Goal: Task Accomplishment & Management: Complete application form

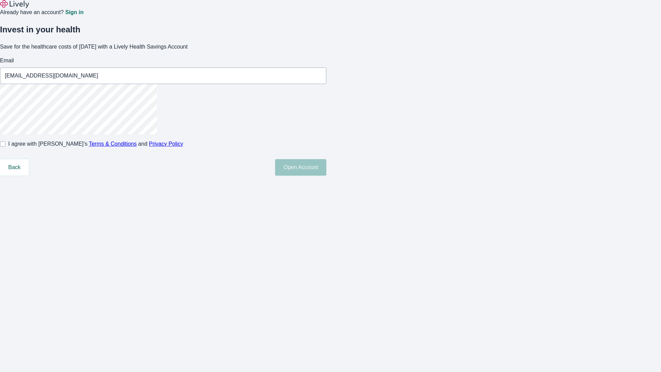
click at [6, 147] on input "I agree with Lively’s Terms & Conditions and Privacy Policy" at bounding box center [3, 144] width 6 height 6
checkbox input "true"
click at [326, 176] on button "Open Account" at bounding box center [300, 167] width 51 height 17
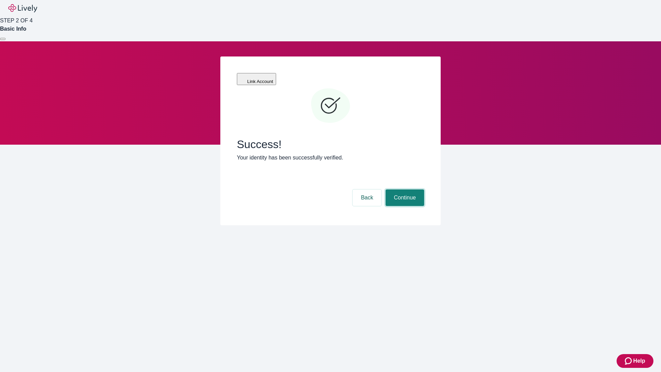
click at [404, 189] on button "Continue" at bounding box center [405, 197] width 39 height 17
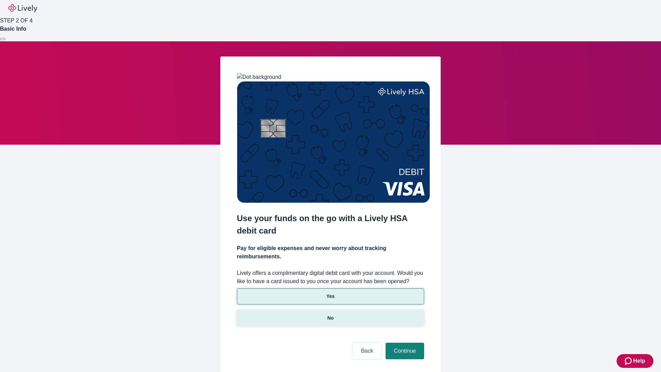
click at [330, 314] on p "No" at bounding box center [331, 317] width 7 height 7
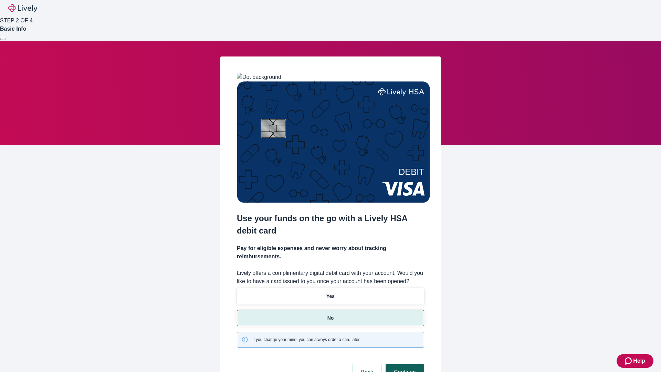
click at [404, 364] on button "Continue" at bounding box center [405, 372] width 39 height 17
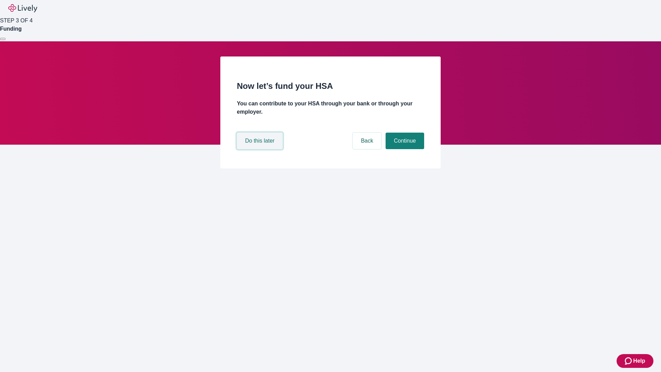
click at [261, 149] on button "Do this later" at bounding box center [260, 141] width 46 height 17
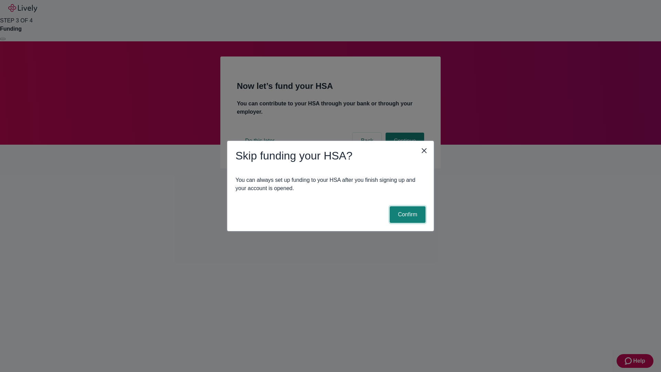
click at [407, 215] on button "Confirm" at bounding box center [408, 214] width 36 height 17
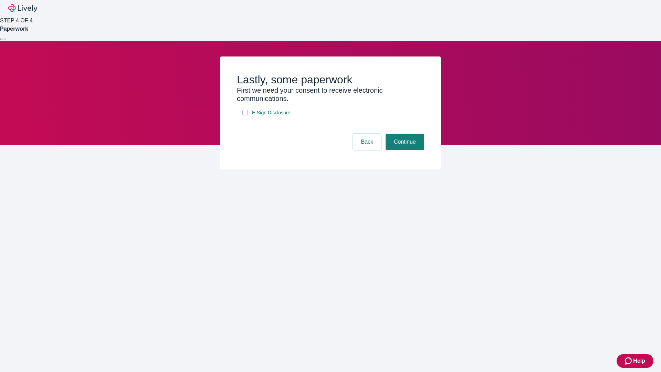
click at [245, 115] on input "E-Sign Disclosure" at bounding box center [245, 113] width 6 height 6
checkbox input "true"
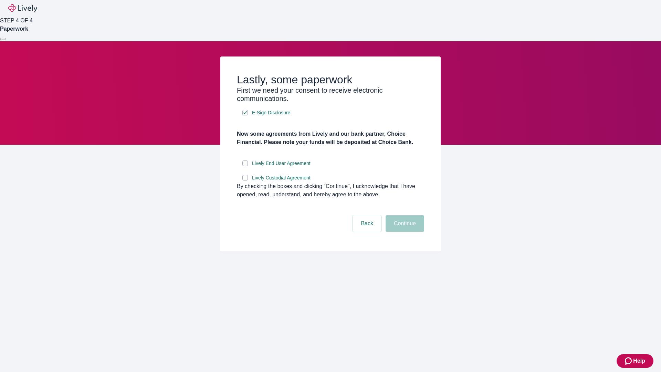
click at [245, 166] on input "Lively End User Agreement" at bounding box center [245, 163] width 6 height 6
checkbox input "true"
click at [245, 180] on input "Lively Custodial Agreement" at bounding box center [245, 178] width 6 height 6
checkbox input "true"
click at [404, 232] on button "Continue" at bounding box center [405, 223] width 39 height 17
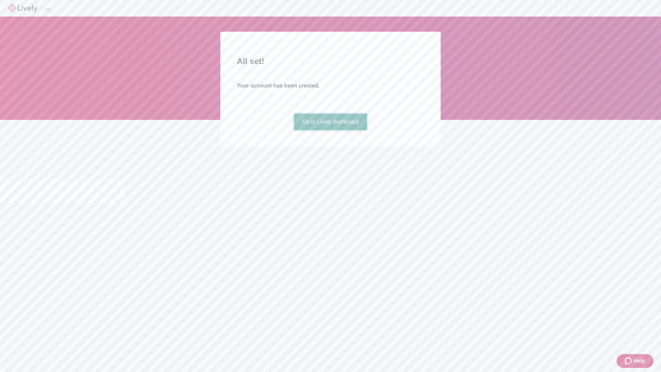
click at [330, 130] on link "Go to Lively dashboard" at bounding box center [330, 122] width 73 height 17
